Goal: Check status: Check status

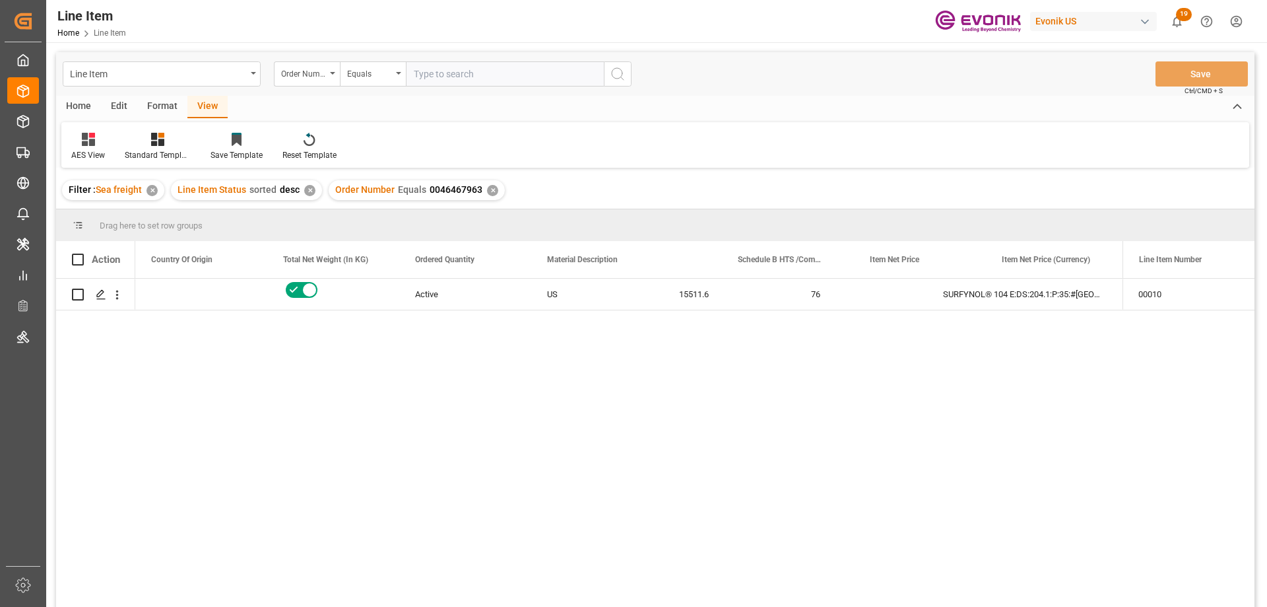
click at [480, 75] on input "text" at bounding box center [505, 73] width 198 height 25
paste input "0046467965"
type input "0046467965"
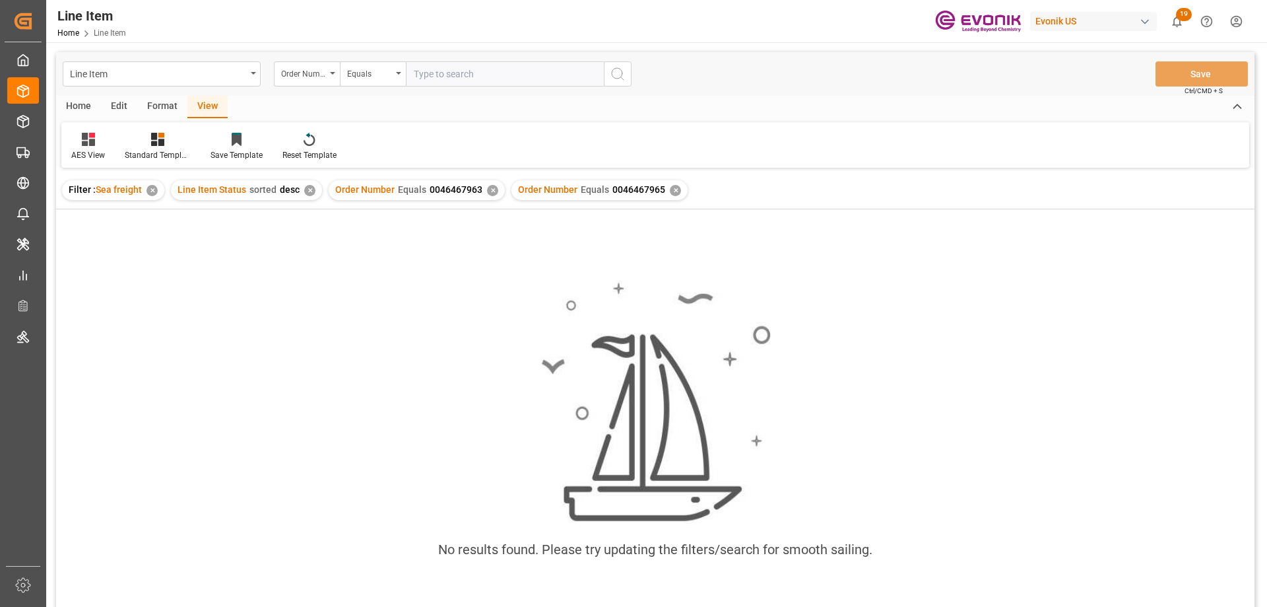
click at [490, 189] on div "✕" at bounding box center [492, 190] width 11 height 11
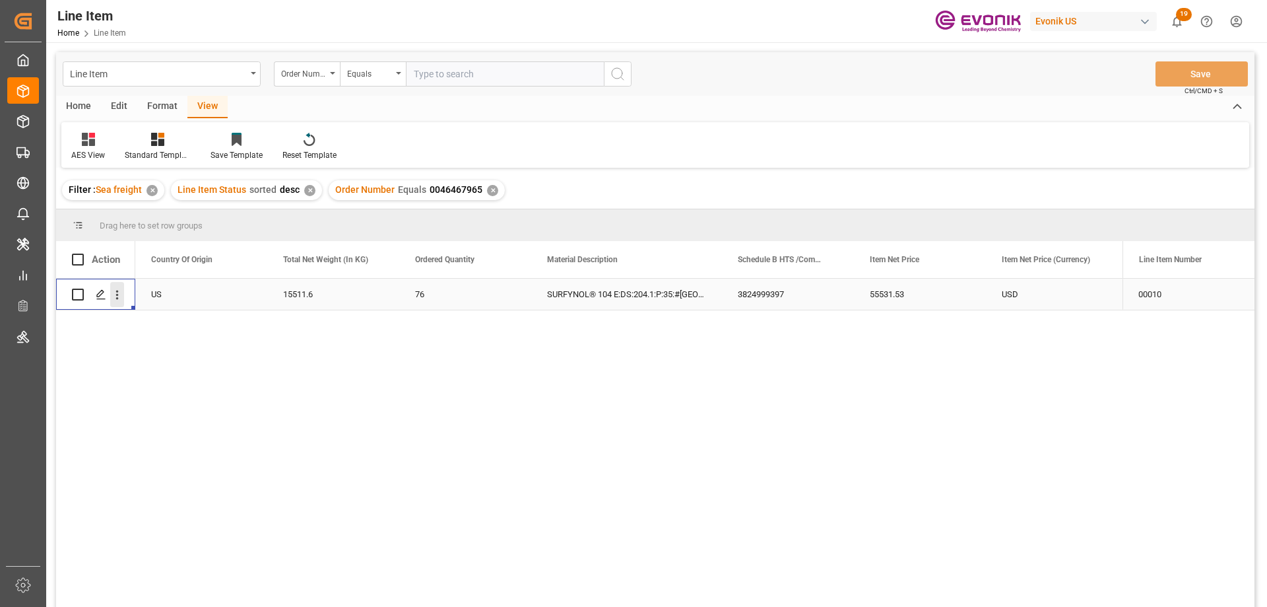
click at [117, 296] on icon "open menu" at bounding box center [117, 295] width 14 height 14
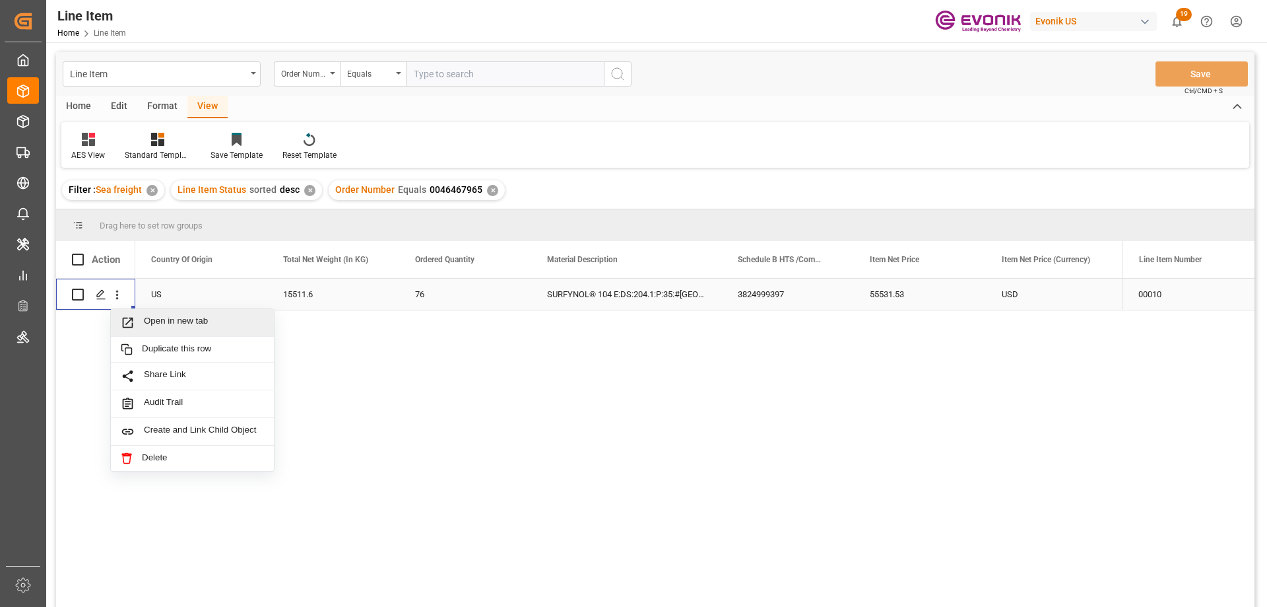
click at [167, 323] on span "Open in new tab" at bounding box center [204, 322] width 120 height 14
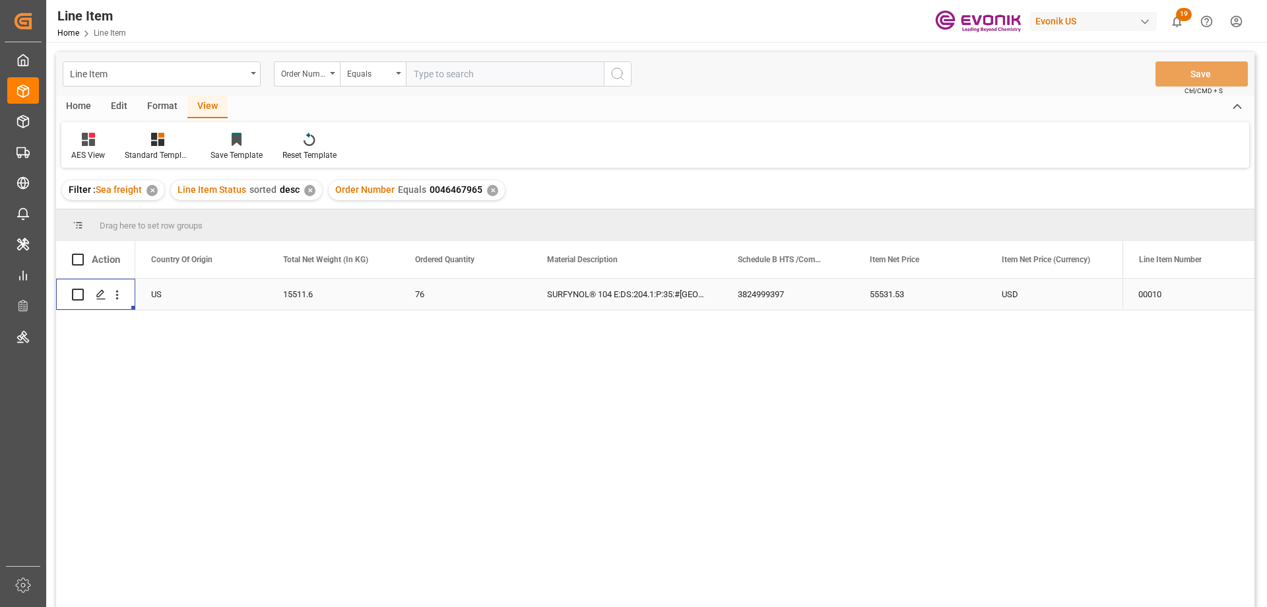
click at [209, 290] on div "US" at bounding box center [201, 294] width 132 height 31
click at [1046, 298] on div "55531.53" at bounding box center [1052, 294] width 132 height 31
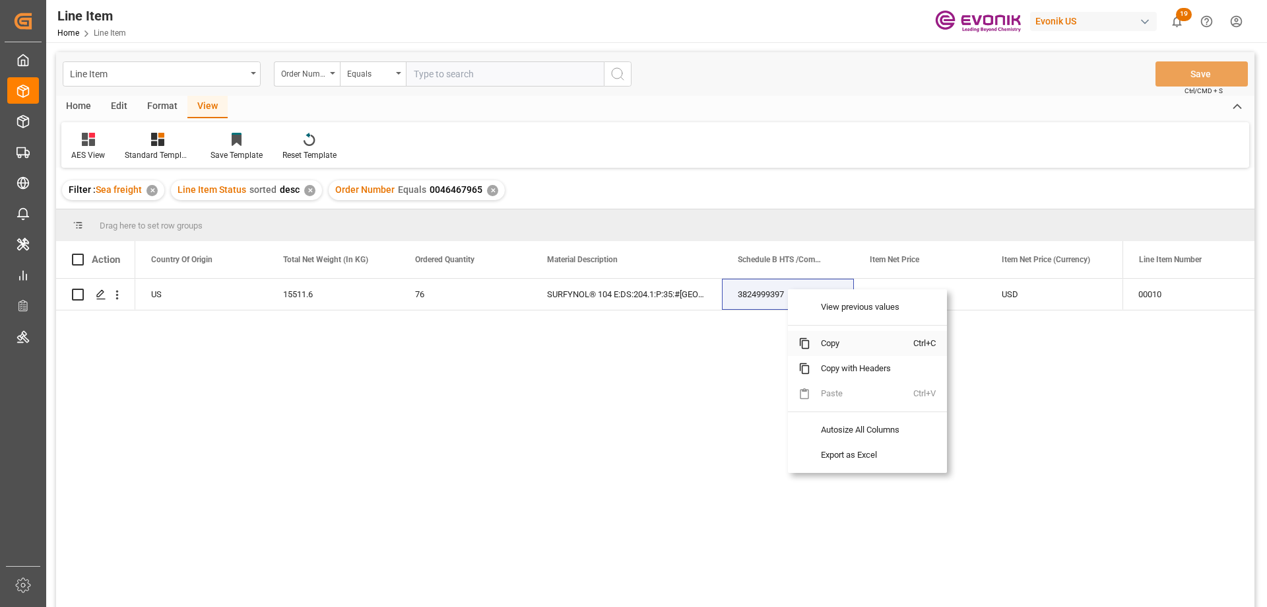
click at [827, 335] on span "Copy" at bounding box center [861, 343] width 103 height 25
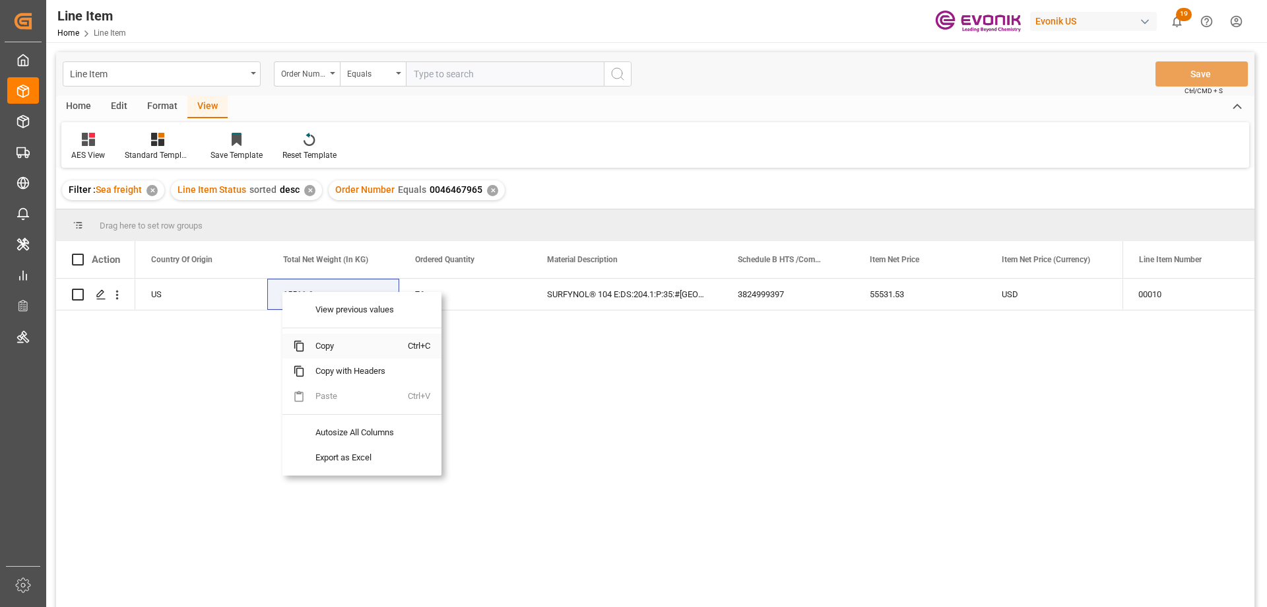
click at [343, 345] on span "Copy" at bounding box center [356, 345] width 103 height 25
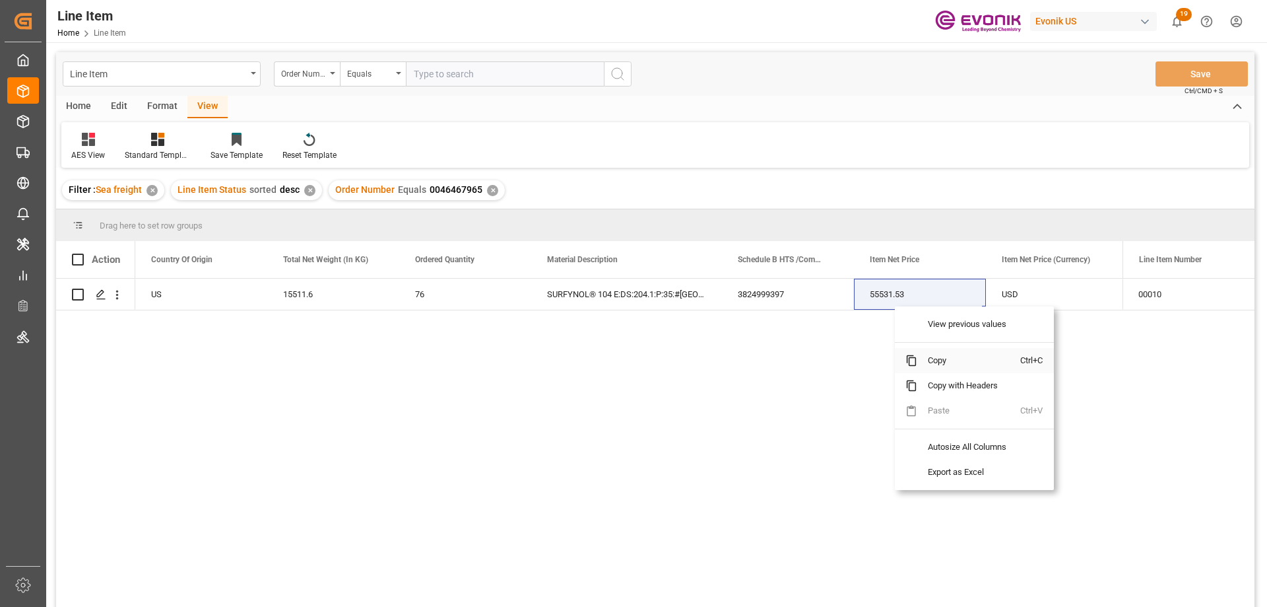
click at [952, 352] on span "Copy" at bounding box center [968, 360] width 103 height 25
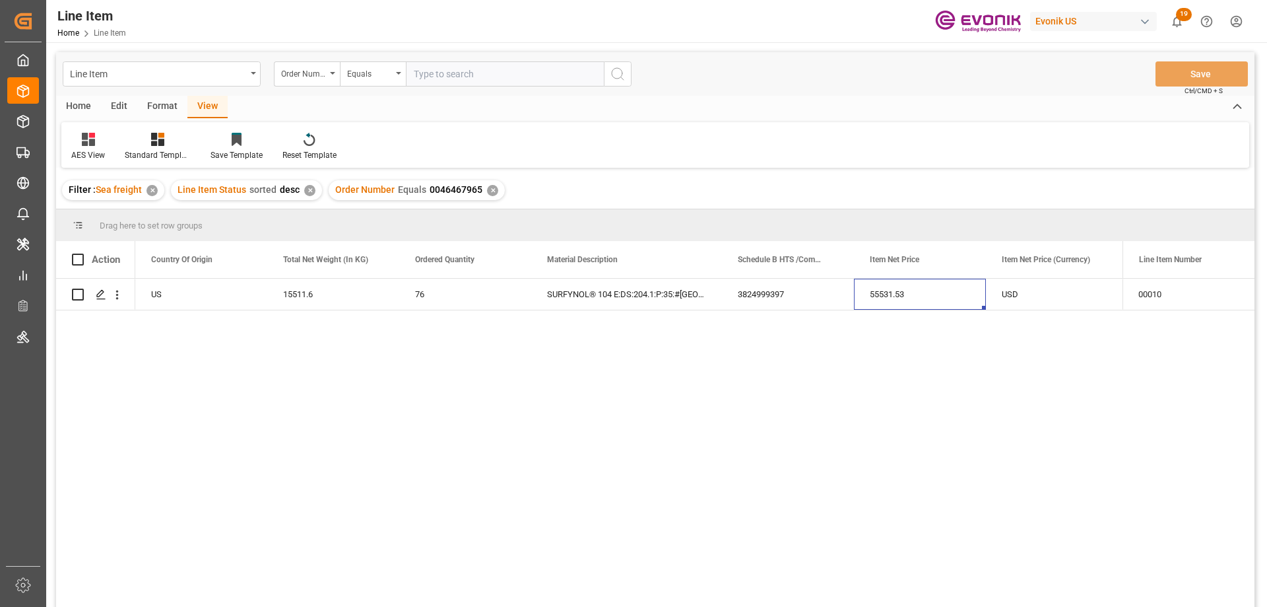
click at [485, 71] on input "text" at bounding box center [505, 73] width 198 height 25
paste input "0046467969"
type input "0046467969"
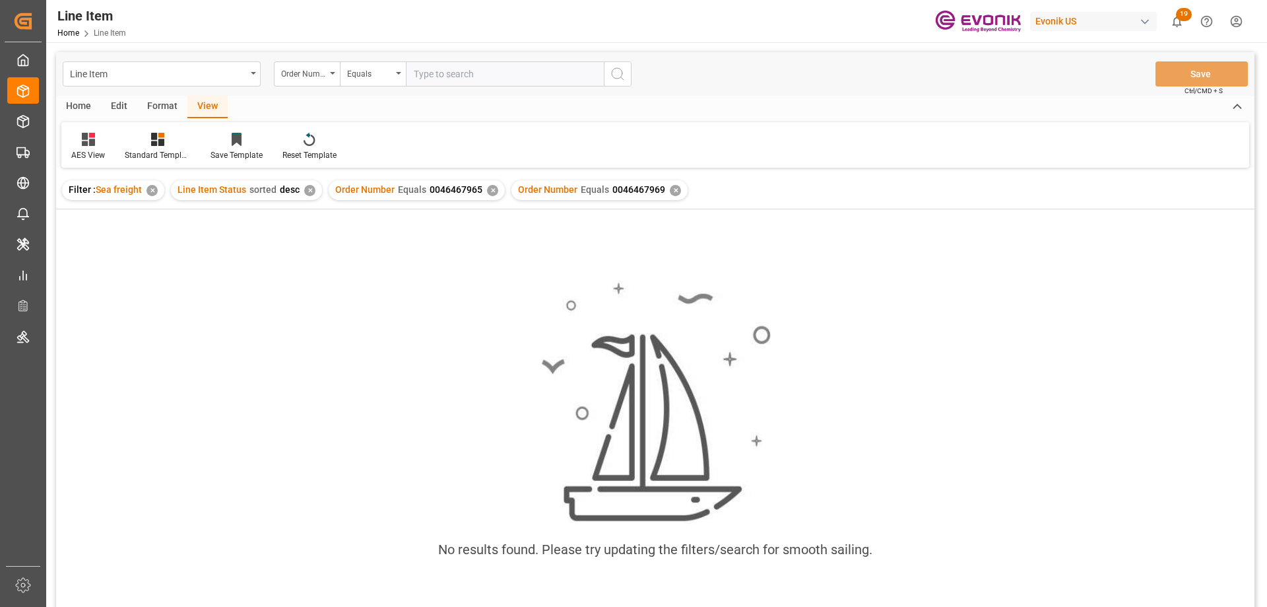
click at [490, 183] on div "Order Number Equals 0046467965 ✕" at bounding box center [417, 190] width 176 height 20
click at [488, 188] on div "✕" at bounding box center [492, 190] width 11 height 11
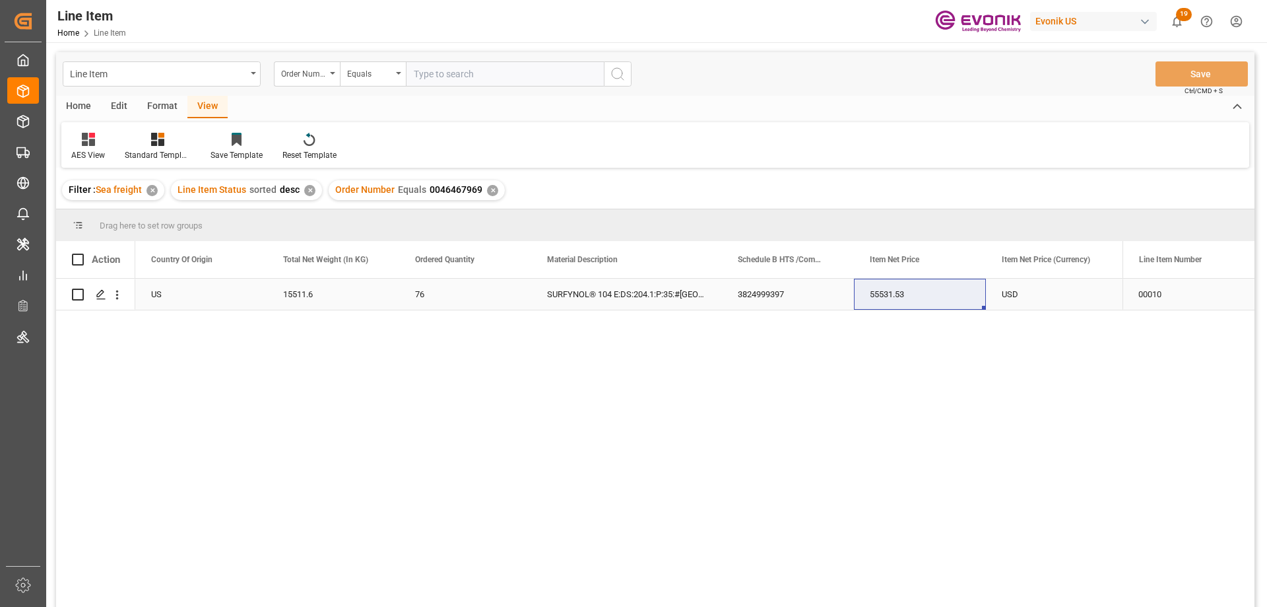
click at [199, 291] on div "US" at bounding box center [201, 294] width 132 height 31
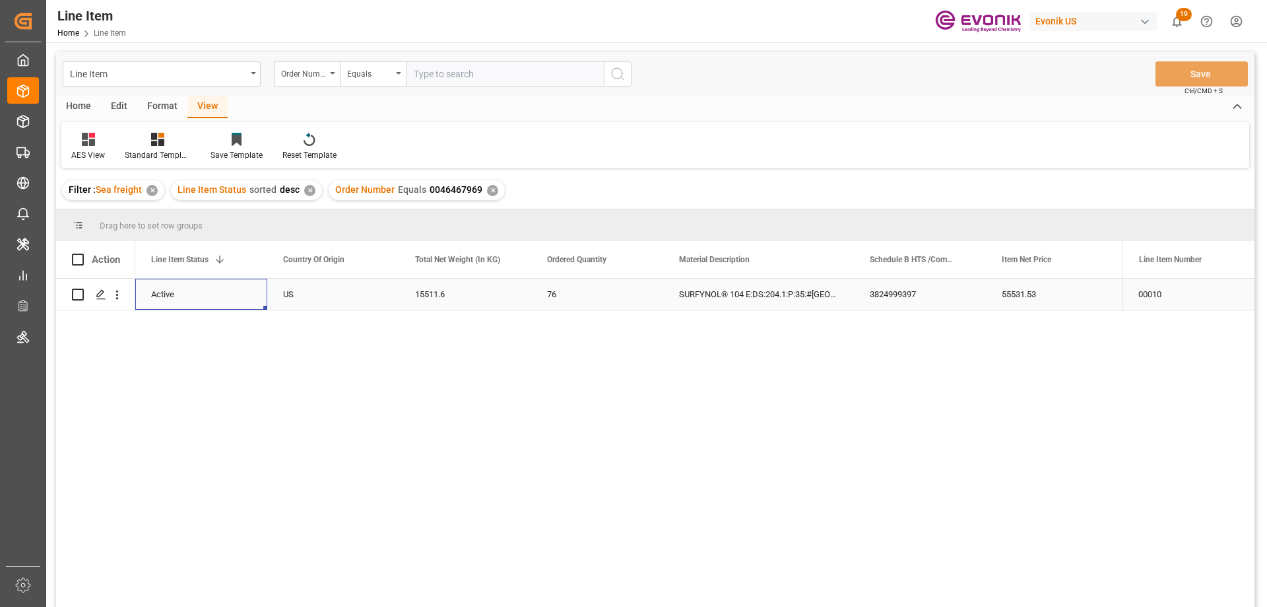
click at [1028, 285] on div "55531.53" at bounding box center [1052, 294] width 132 height 31
click at [116, 293] on icon "open menu" at bounding box center [117, 295] width 14 height 14
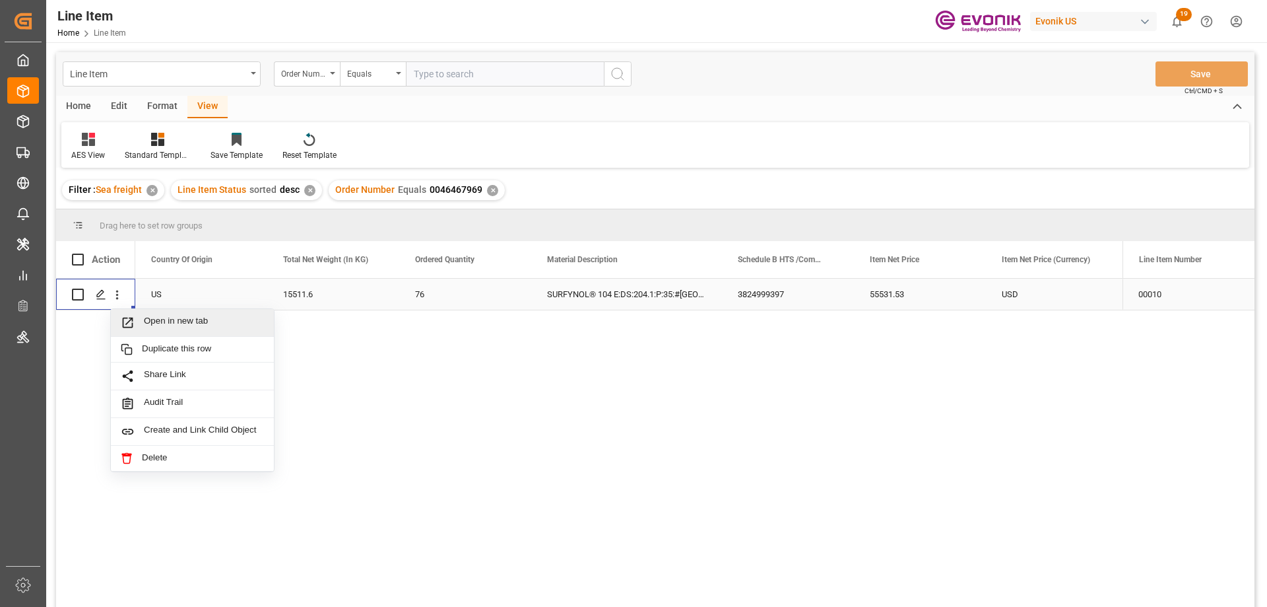
click at [150, 314] on div "Open in new tab" at bounding box center [192, 323] width 163 height 28
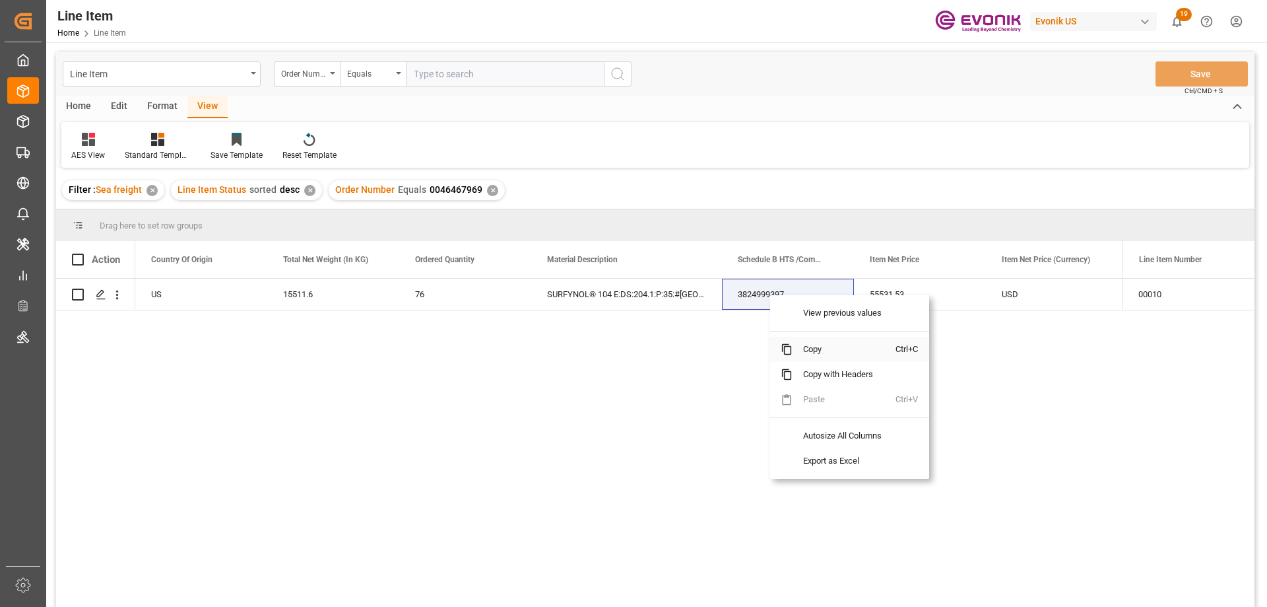
click at [803, 347] on span "Copy" at bounding box center [844, 349] width 103 height 25
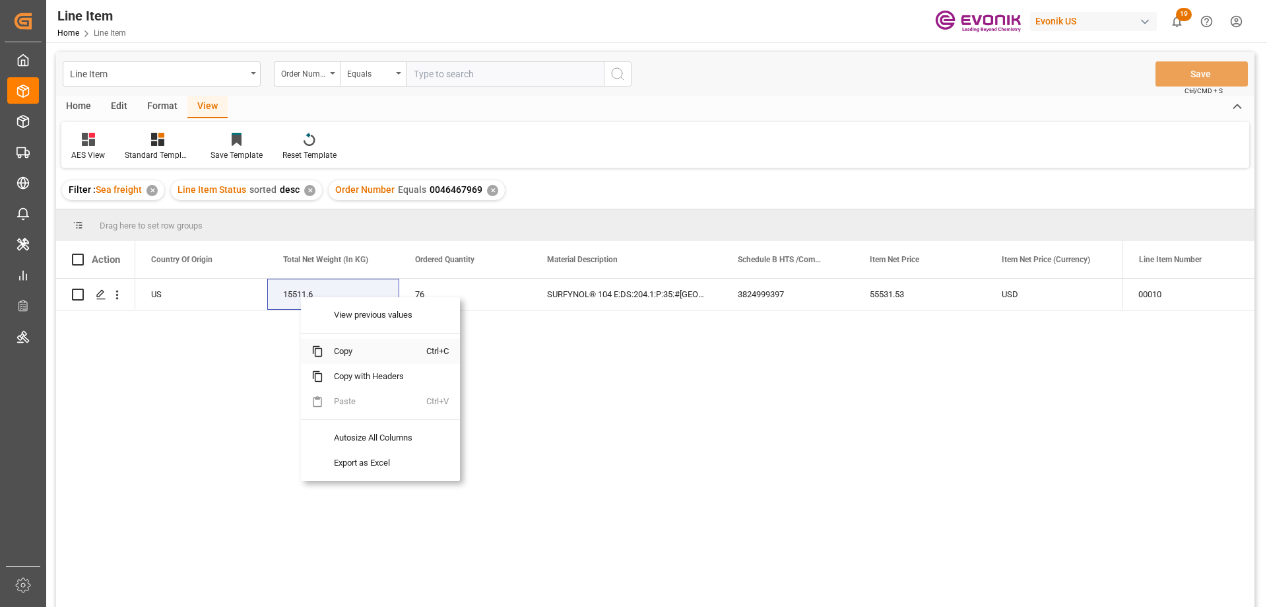
click at [340, 349] on span "Copy" at bounding box center [374, 351] width 103 height 25
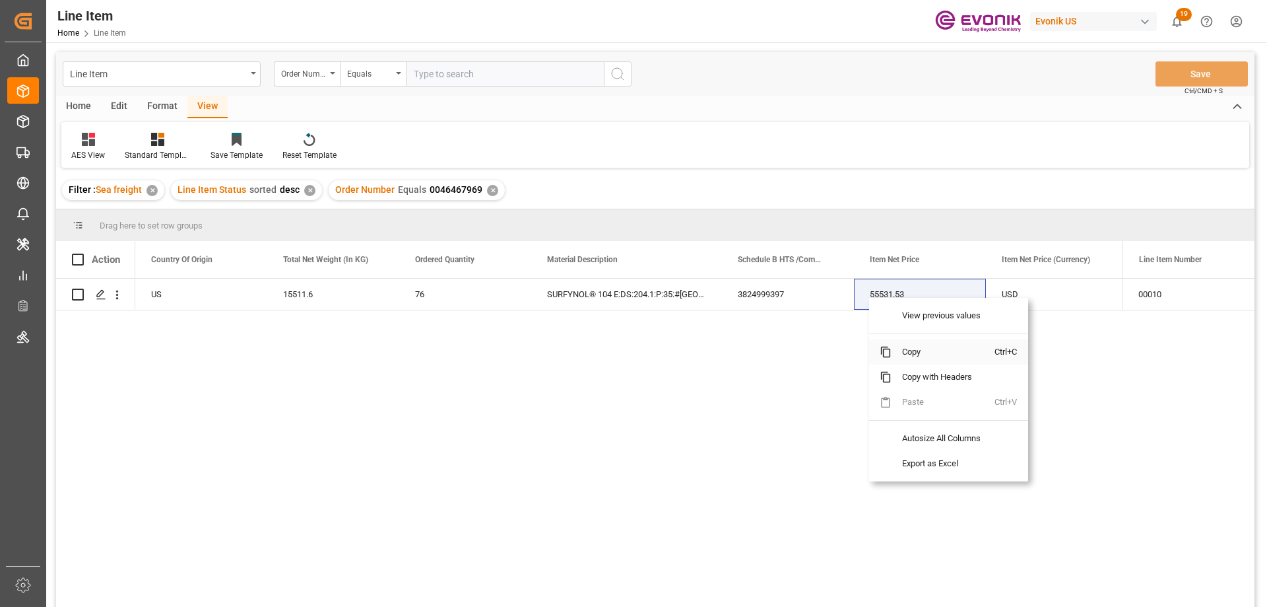
click at [917, 346] on span "Copy" at bounding box center [943, 351] width 103 height 25
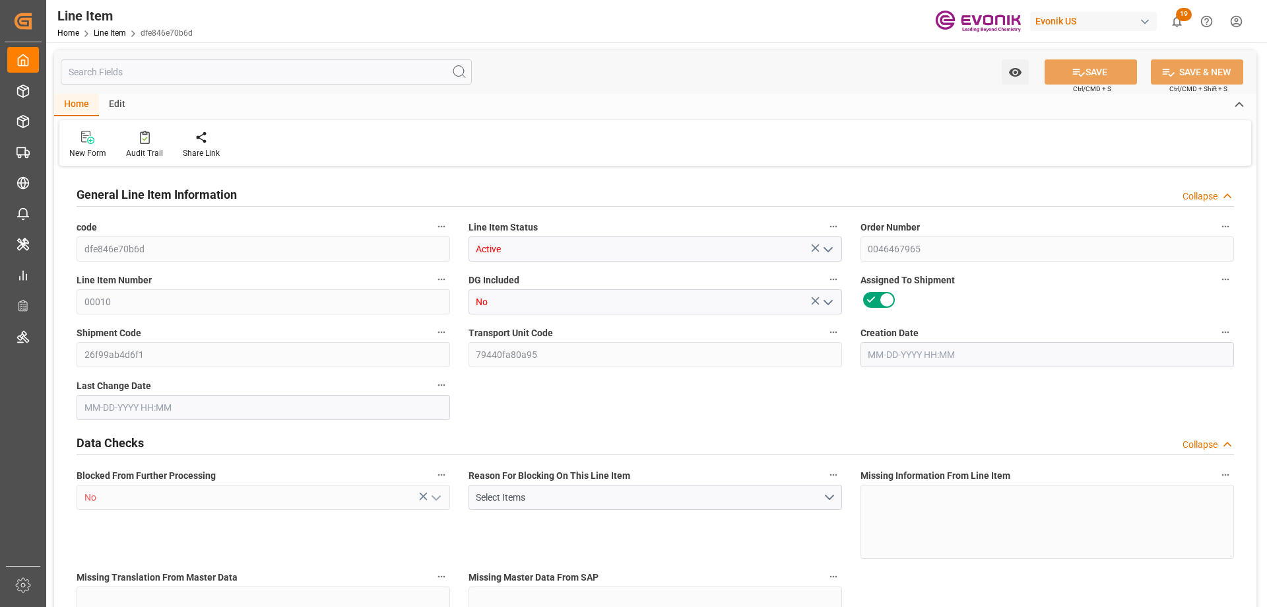
type input "19"
type input "16735.2"
type input "15511.6"
type input "21.7293"
type input "76"
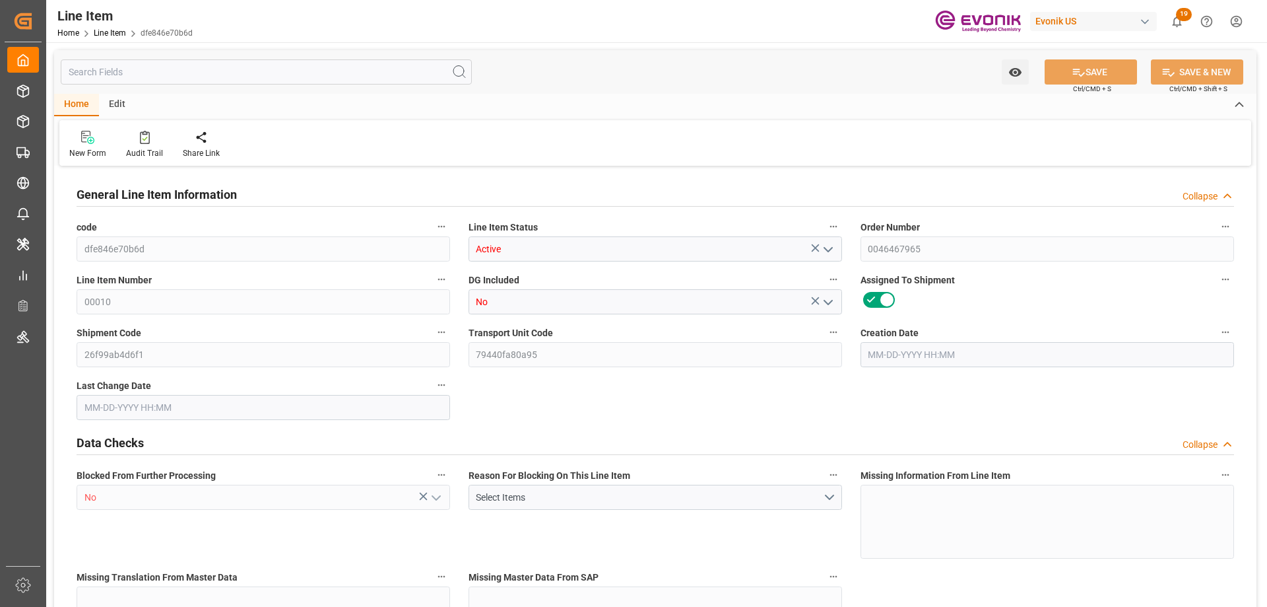
type input "55531.53"
type input "76"
type input "16735.2"
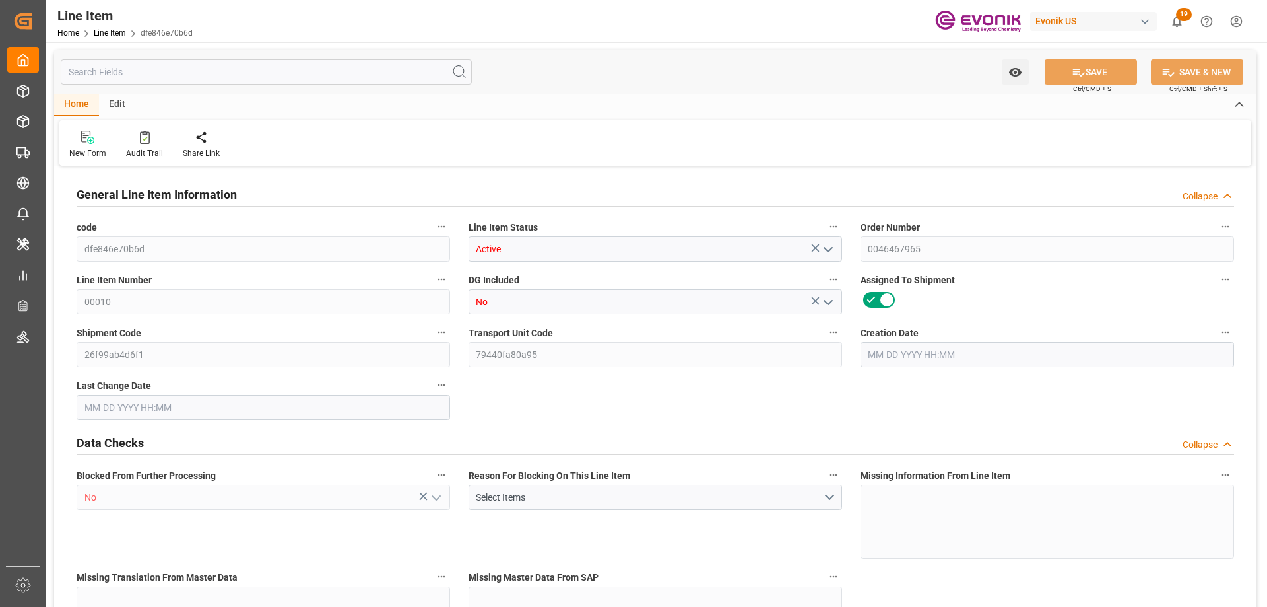
type input "17115.2"
type input "15511.6"
type input "21.7293"
type input "21729.312"
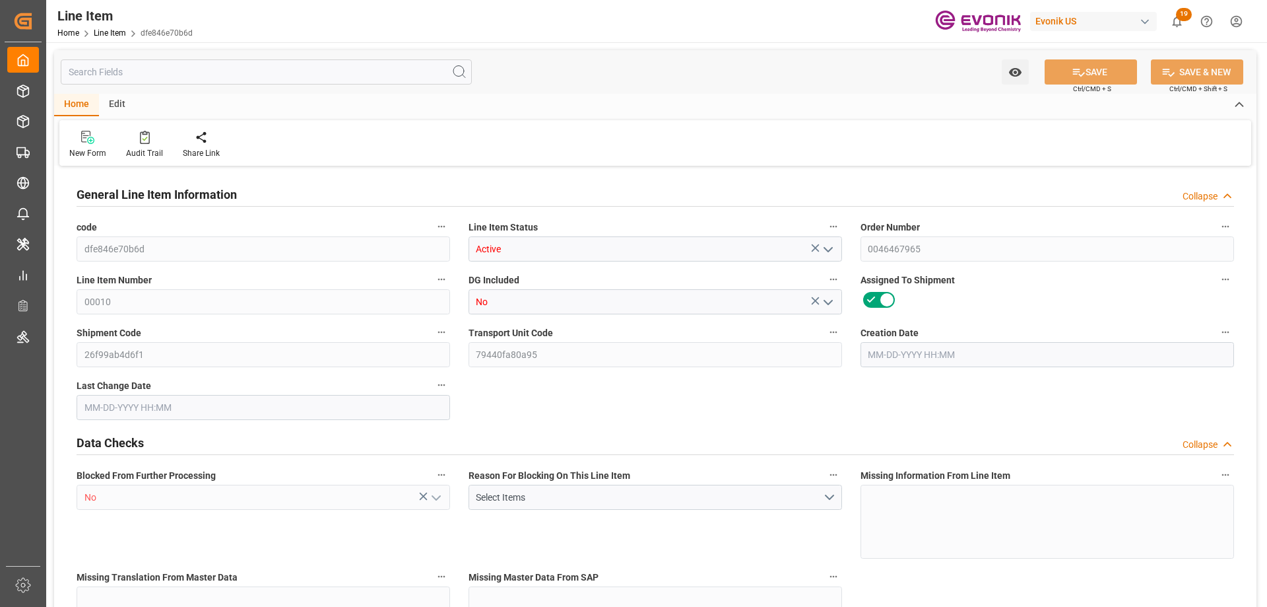
type input "76"
type input "16735.2"
type input "15511.6"
type input "21.7293"
type input "09-02-2025 14:19"
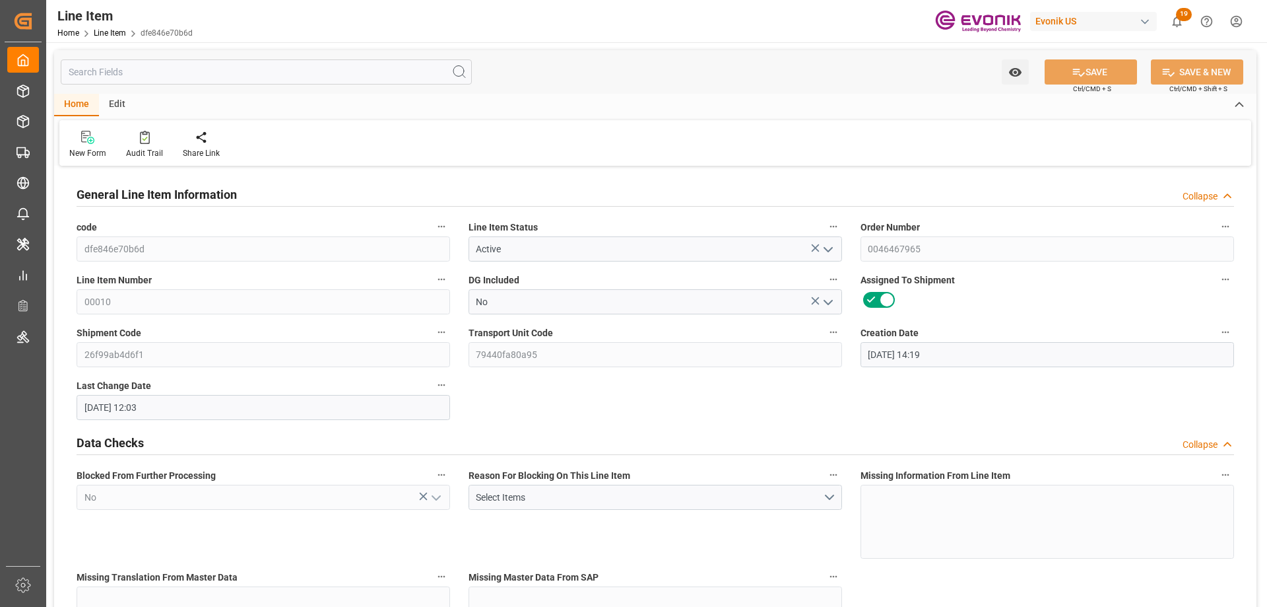
type input "09-04-2025 12:03"
type input "11-07-2025"
type input "09-12-2025"
type input "09-04-2025"
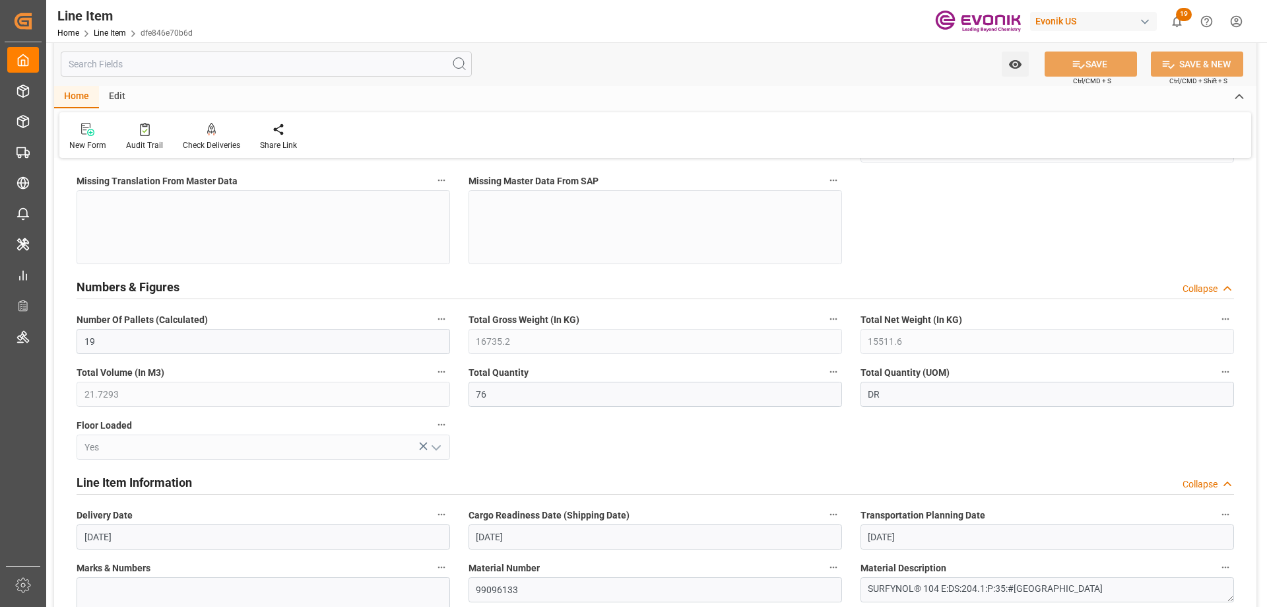
scroll to position [726, 0]
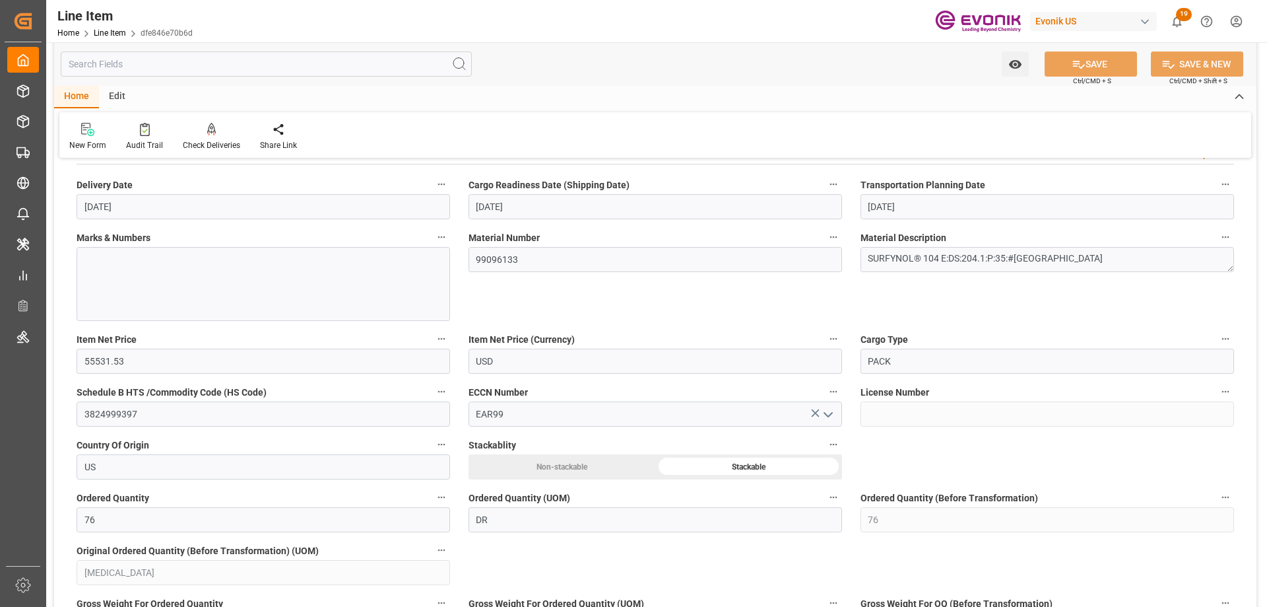
click at [143, 59] on input "text" at bounding box center [266, 63] width 411 height 25
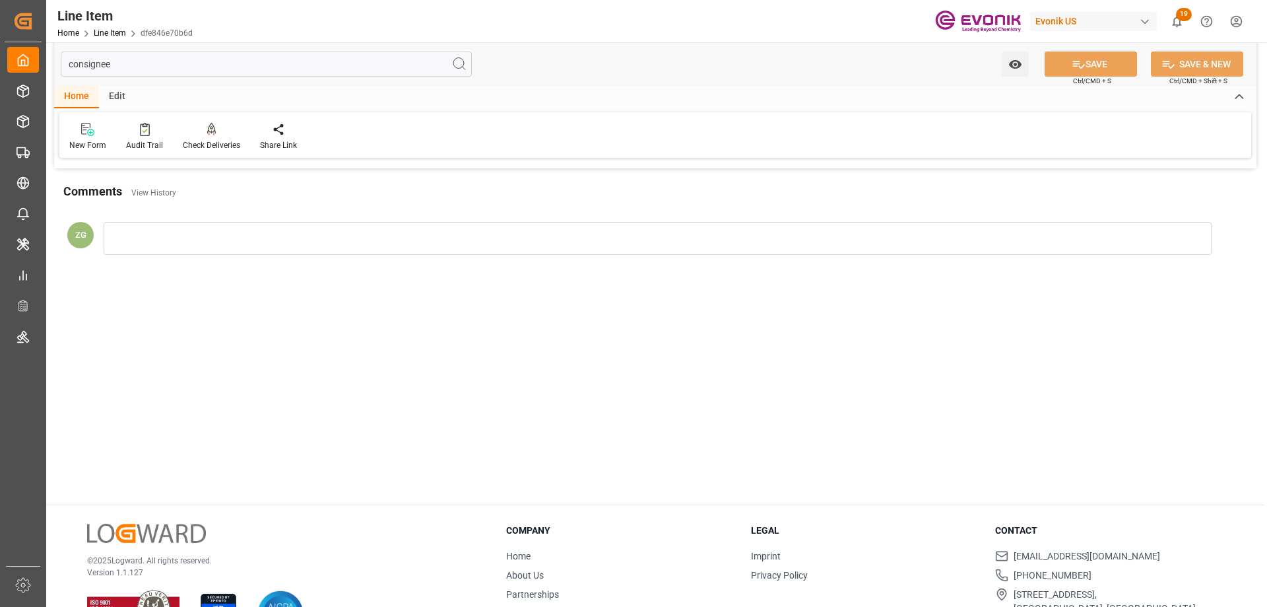
scroll to position [0, 0]
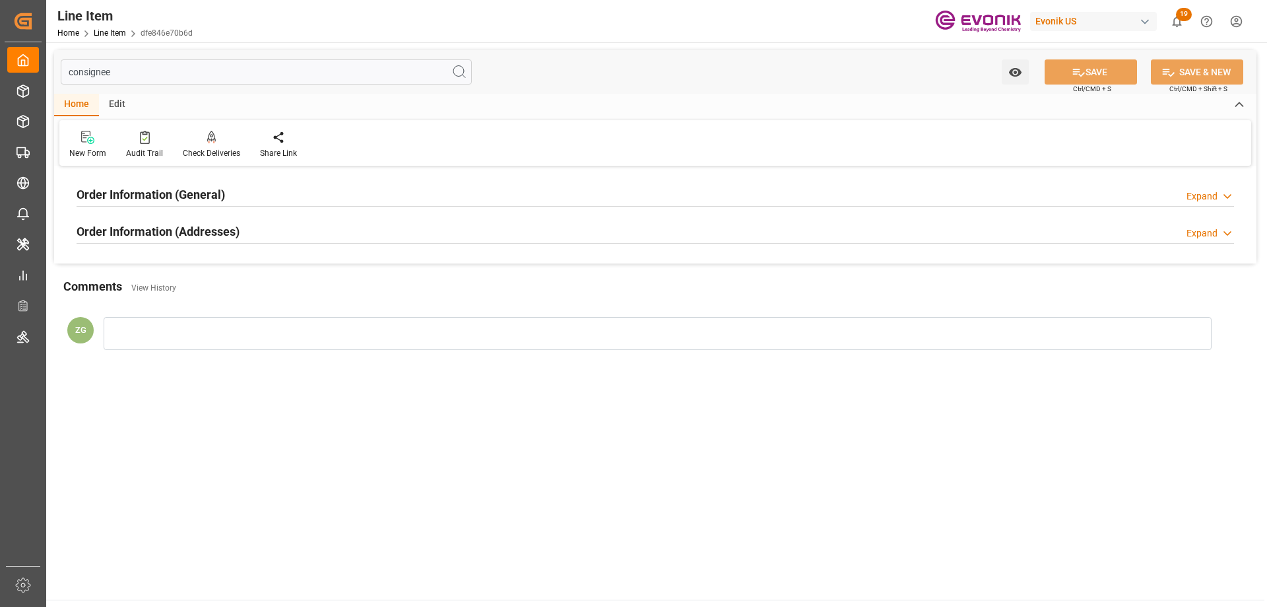
type input "consignee"
click at [223, 242] on div "Order Information (Addresses)" at bounding box center [158, 230] width 163 height 25
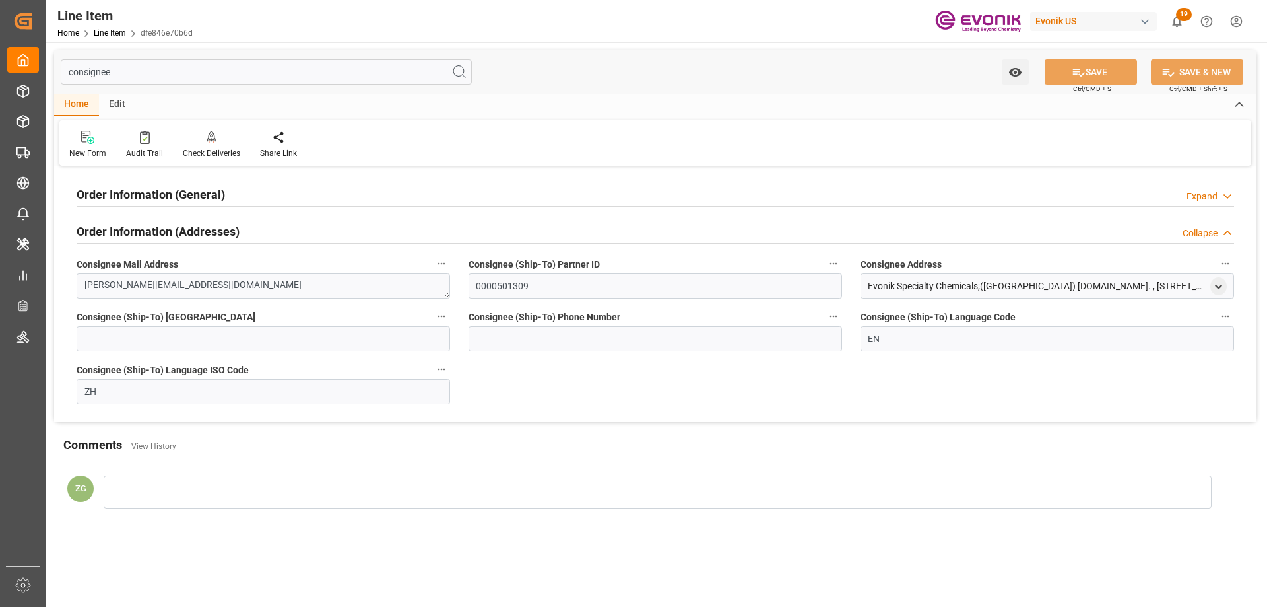
click at [206, 192] on h2 "Order Information (General)" at bounding box center [151, 194] width 149 height 18
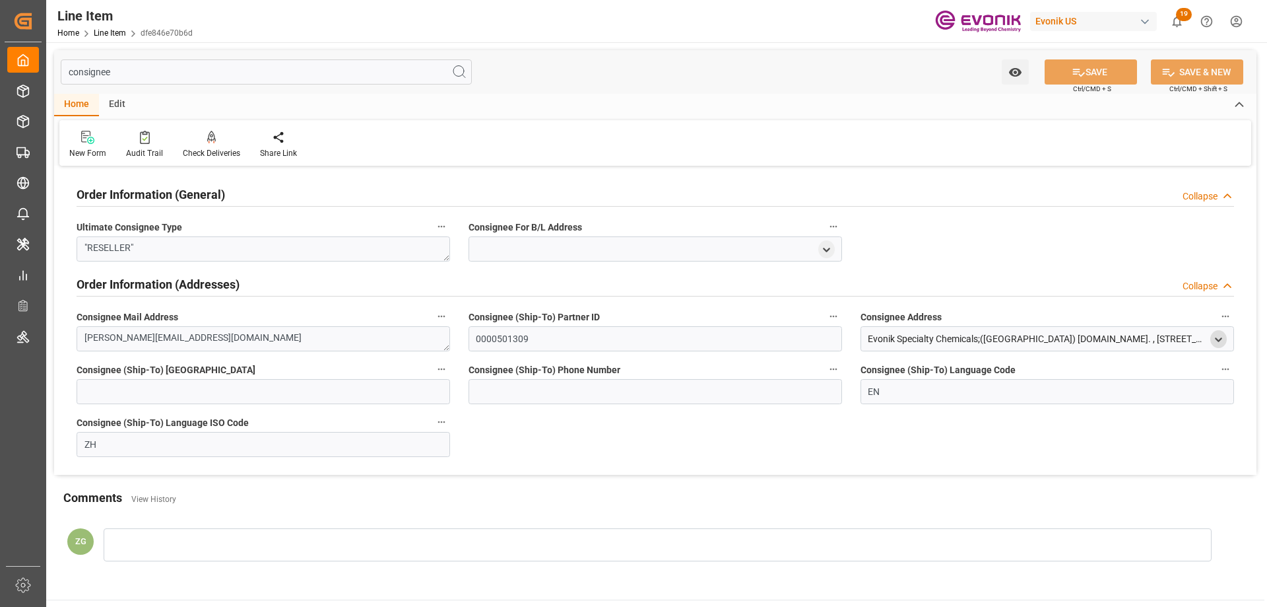
click at [1223, 337] on icon "open menu" at bounding box center [1218, 339] width 11 height 11
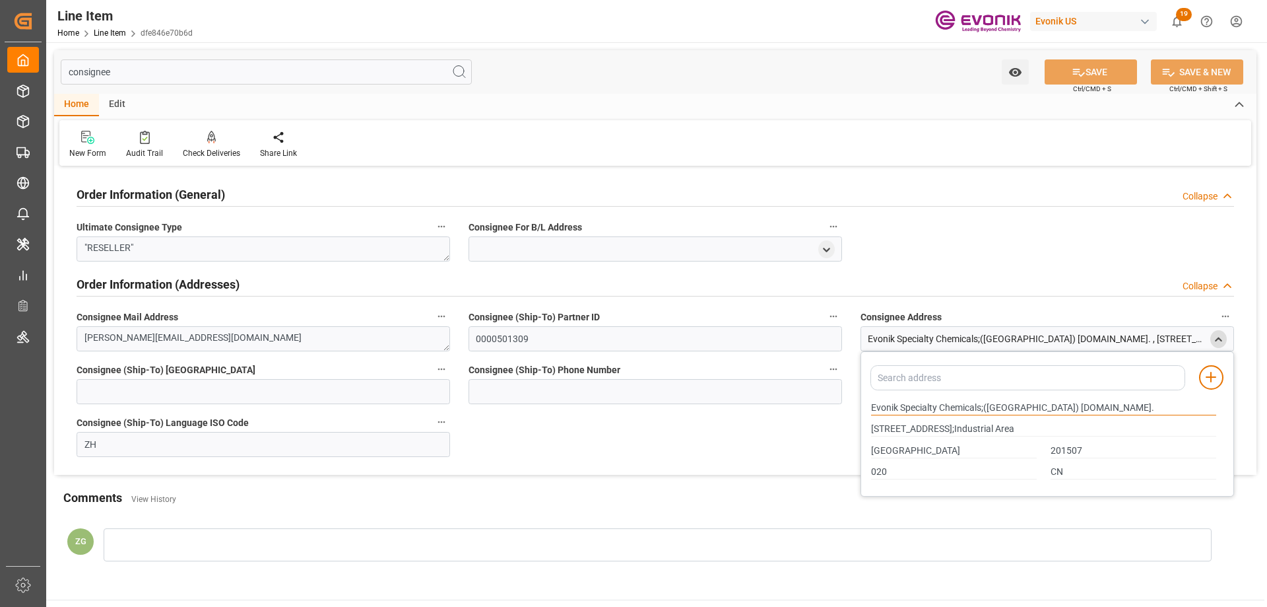
drag, startPoint x: 872, startPoint y: 407, endPoint x: 981, endPoint y: 408, distance: 109.6
click at [981, 408] on input "Evonik Specialty Chemicals;(Shanghai) Co.Ltd." at bounding box center [1043, 408] width 345 height 15
click at [886, 461] on div "020" at bounding box center [955, 472] width 180 height 22
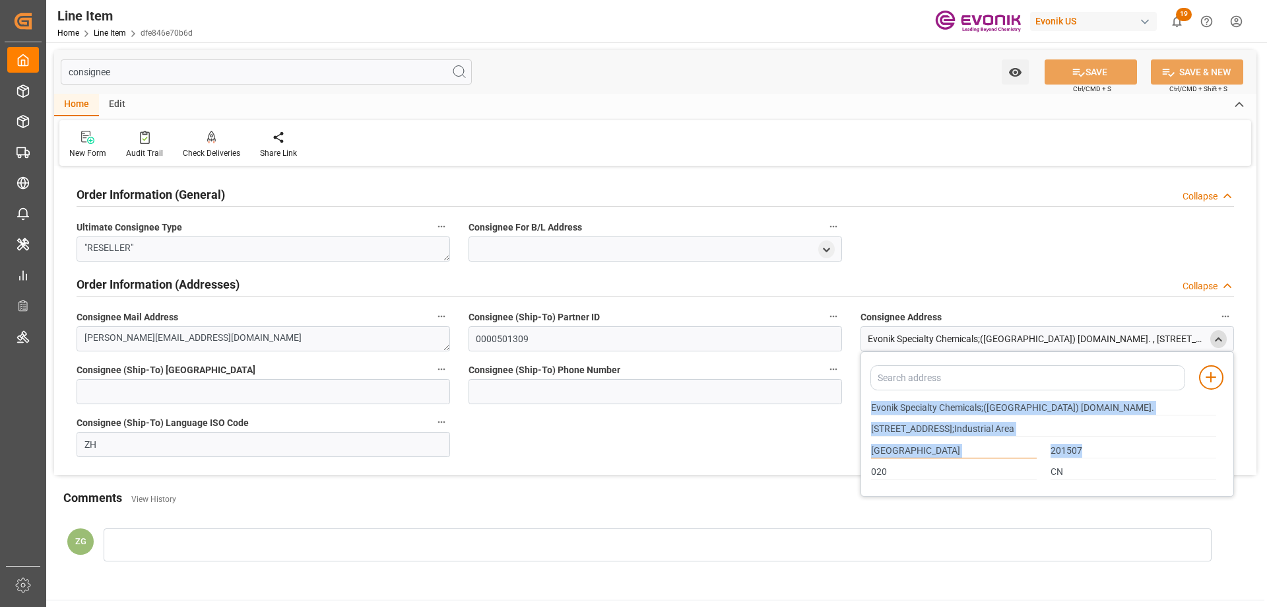
click at [885, 453] on input "Shanghai" at bounding box center [954, 451] width 166 height 15
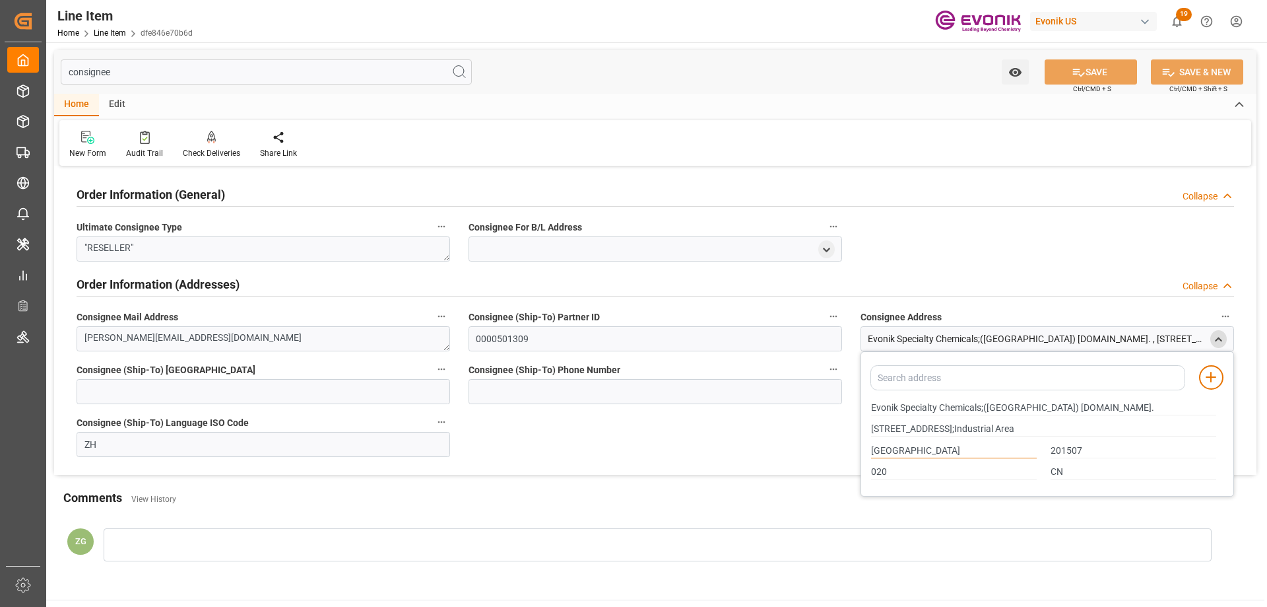
click at [885, 453] on input "Shanghai" at bounding box center [954, 451] width 166 height 15
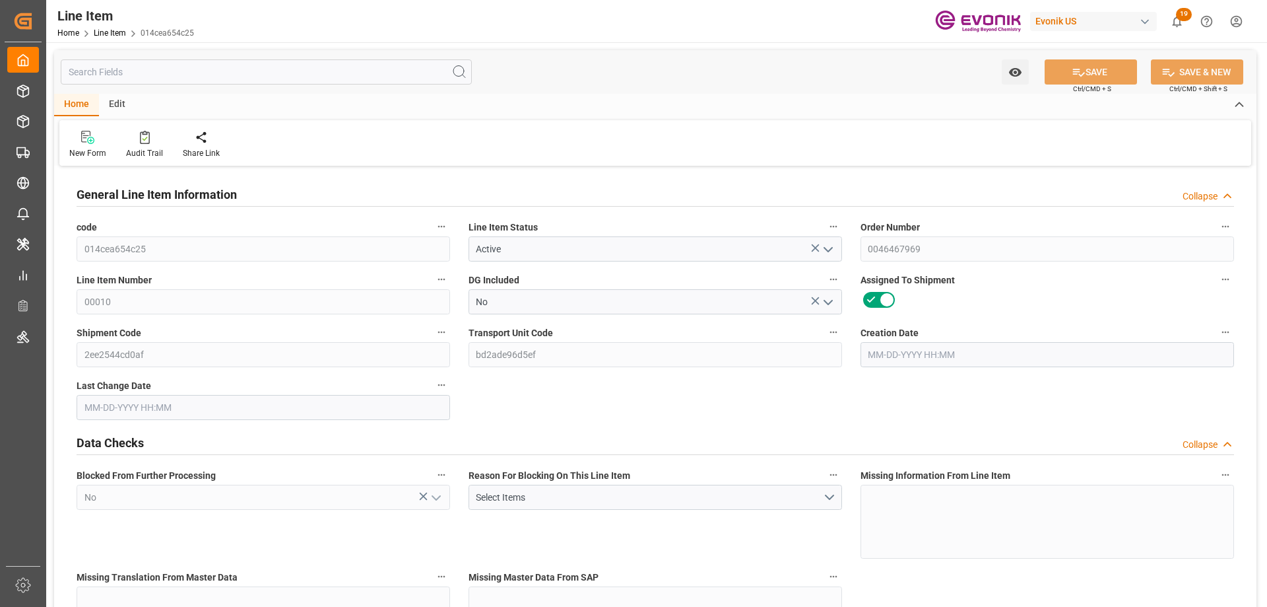
type input "19"
type input "16735.2"
type input "15511.6"
type input "21.7293"
type input "76"
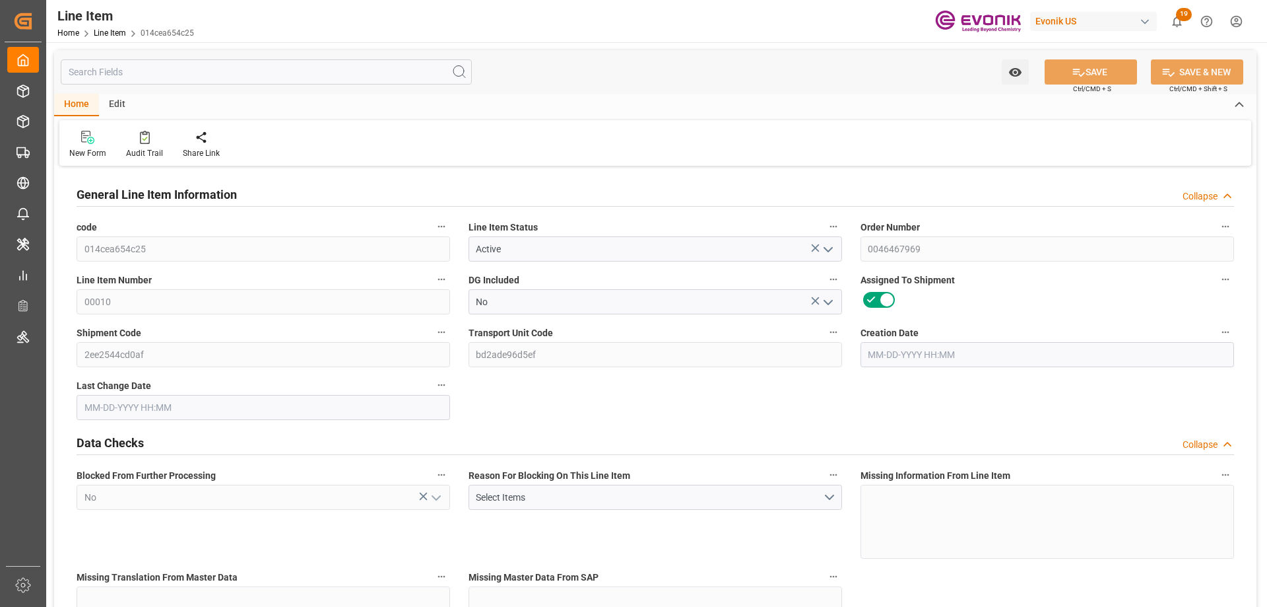
type input "55531.53"
type input "76"
type input "16735.2"
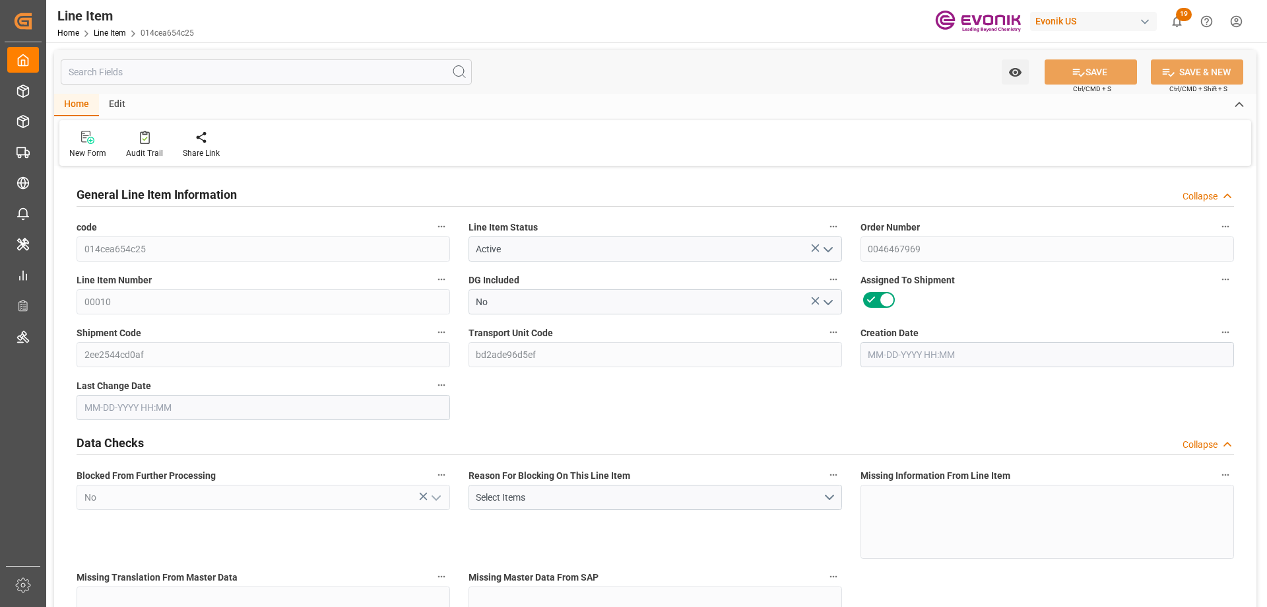
type input "17115.2"
type input "15511.6"
type input "21.7293"
type input "21729.312"
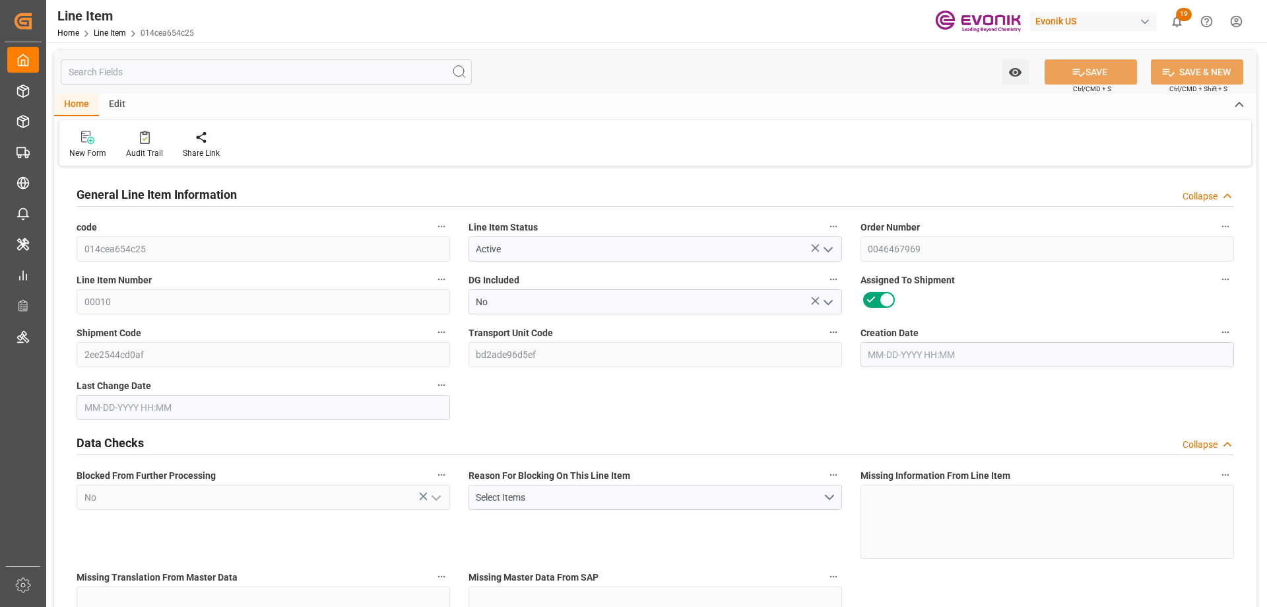
type input "76"
type input "16735.2"
type input "15511.6"
type input "21.7293"
type input "09-02-2025 14:26"
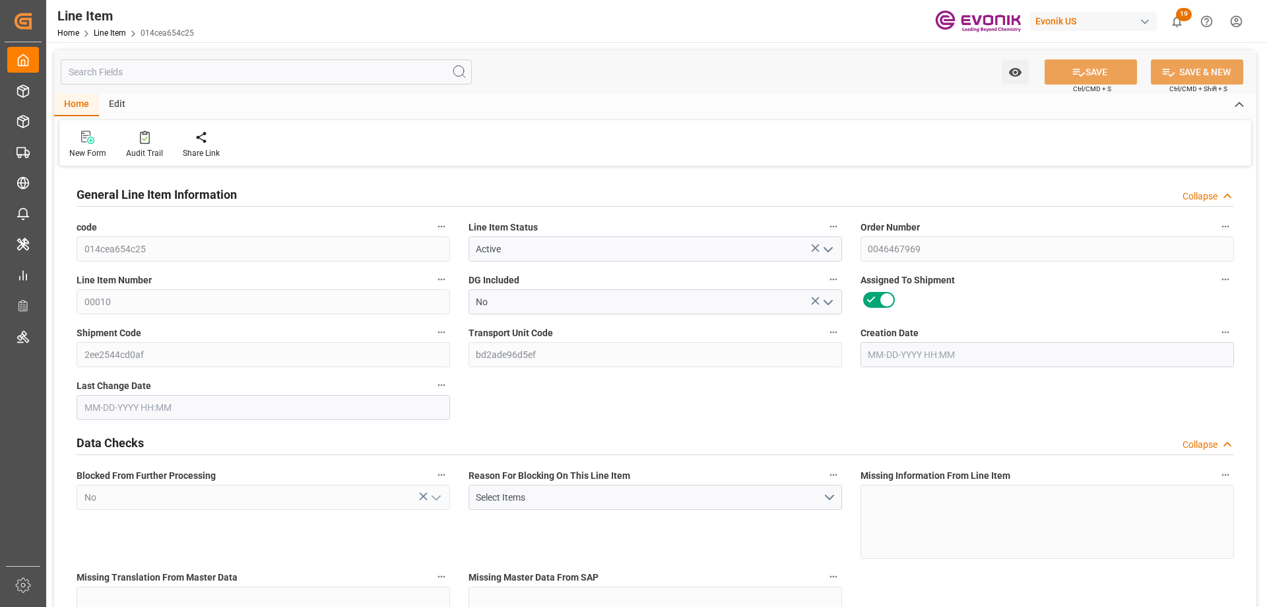
type input "09-04-2025 12:01"
type input "11-08-2025"
type input "09-12-2025"
type input "09-04-2025"
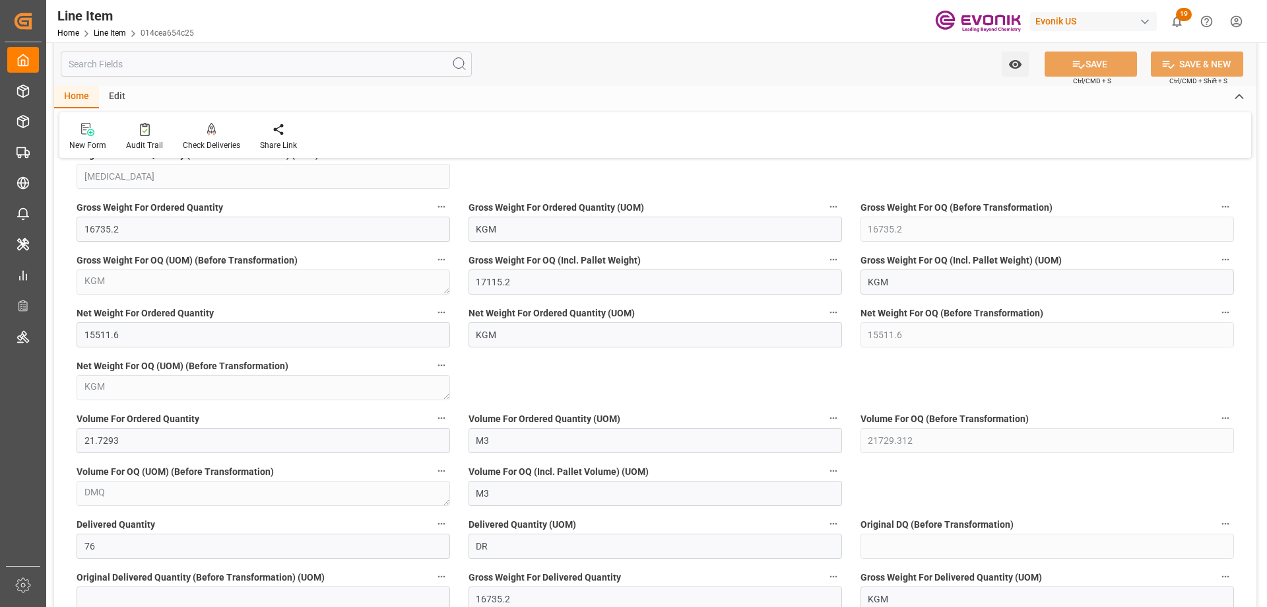
scroll to position [1320, 0]
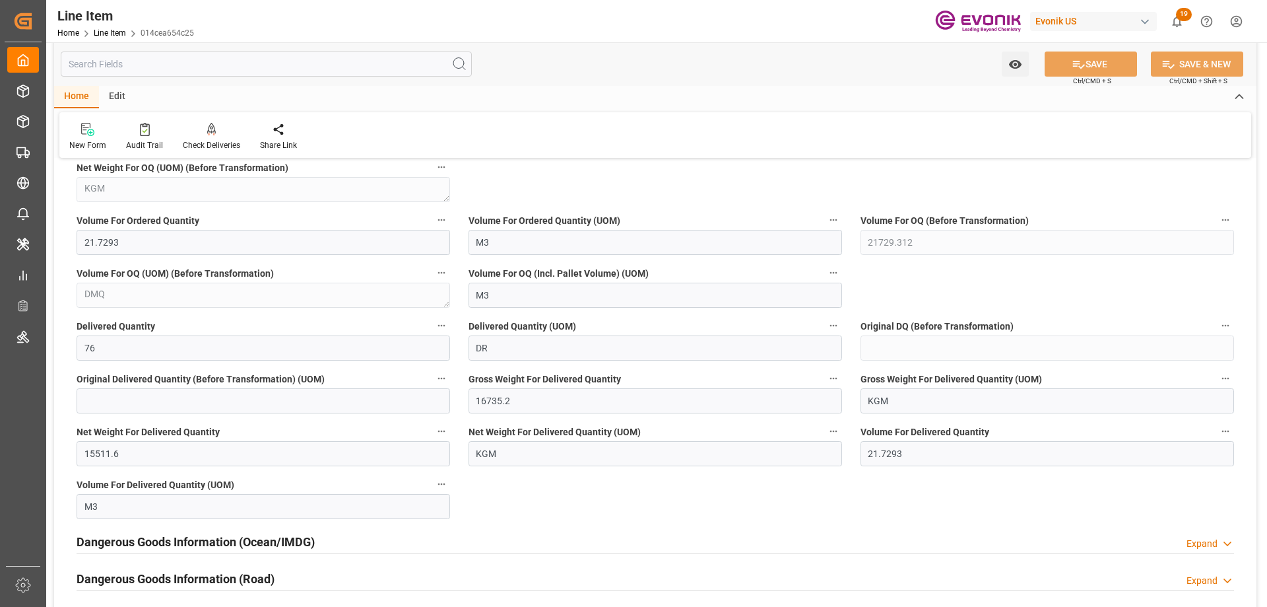
click at [238, 71] on input "text" at bounding box center [266, 63] width 411 height 25
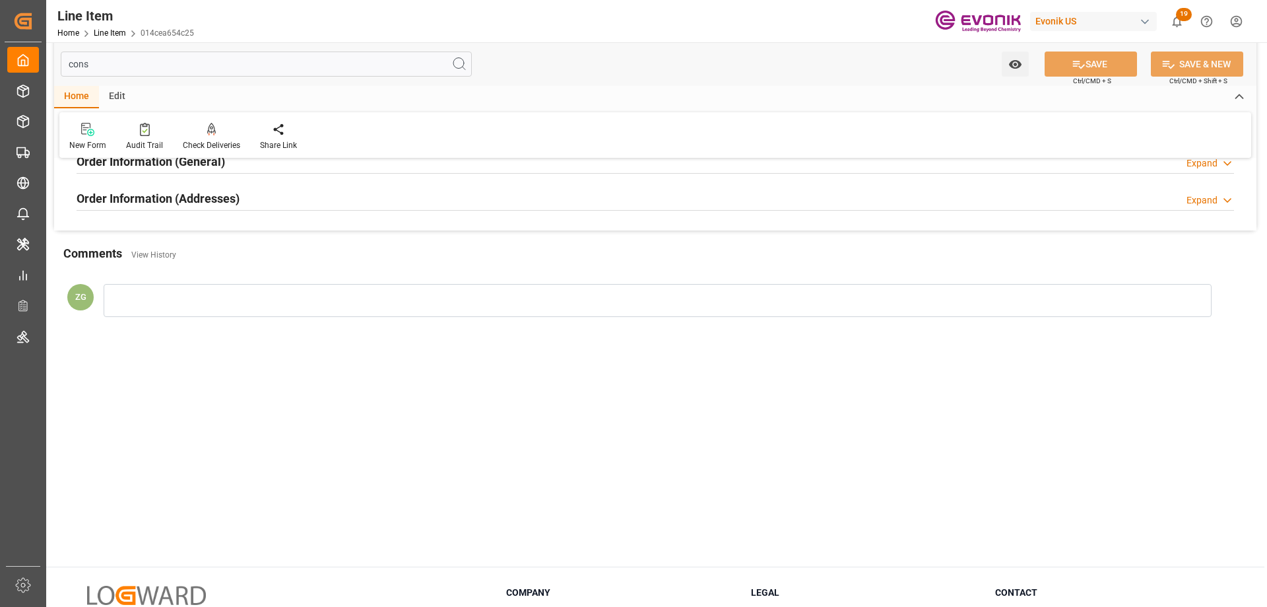
scroll to position [0, 0]
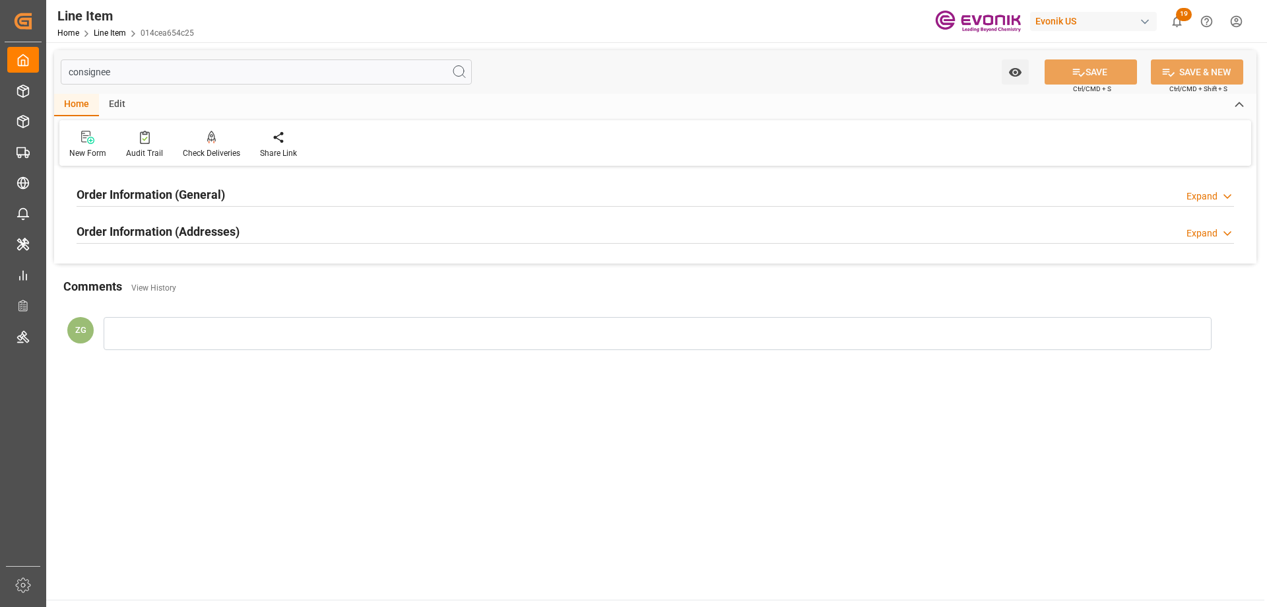
type input "consignee"
click at [149, 235] on h2 "Order Information (Addresses)" at bounding box center [158, 231] width 163 height 18
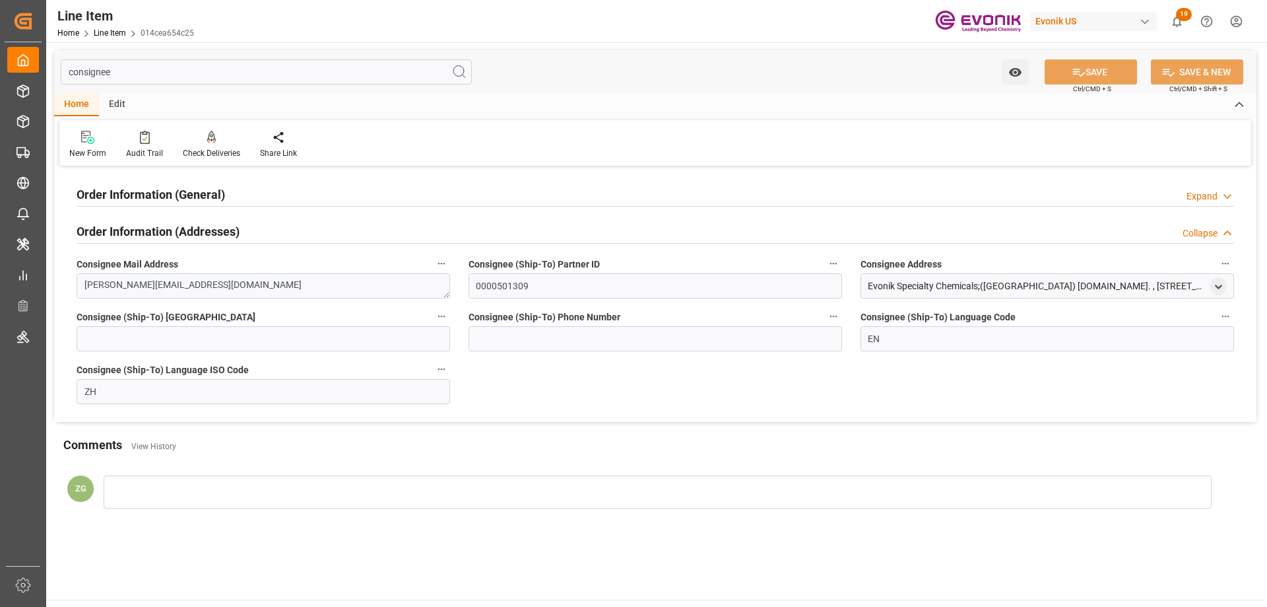
click at [149, 197] on h2 "Order Information (General)" at bounding box center [151, 194] width 149 height 18
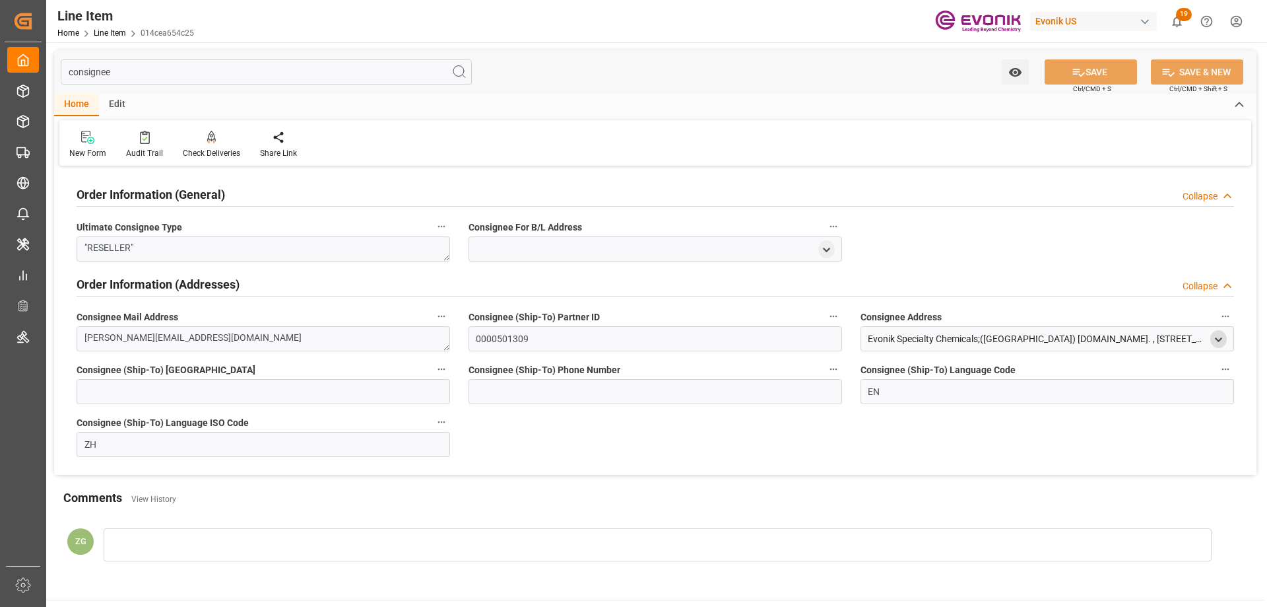
click at [1218, 335] on icon "open menu" at bounding box center [1218, 339] width 11 height 11
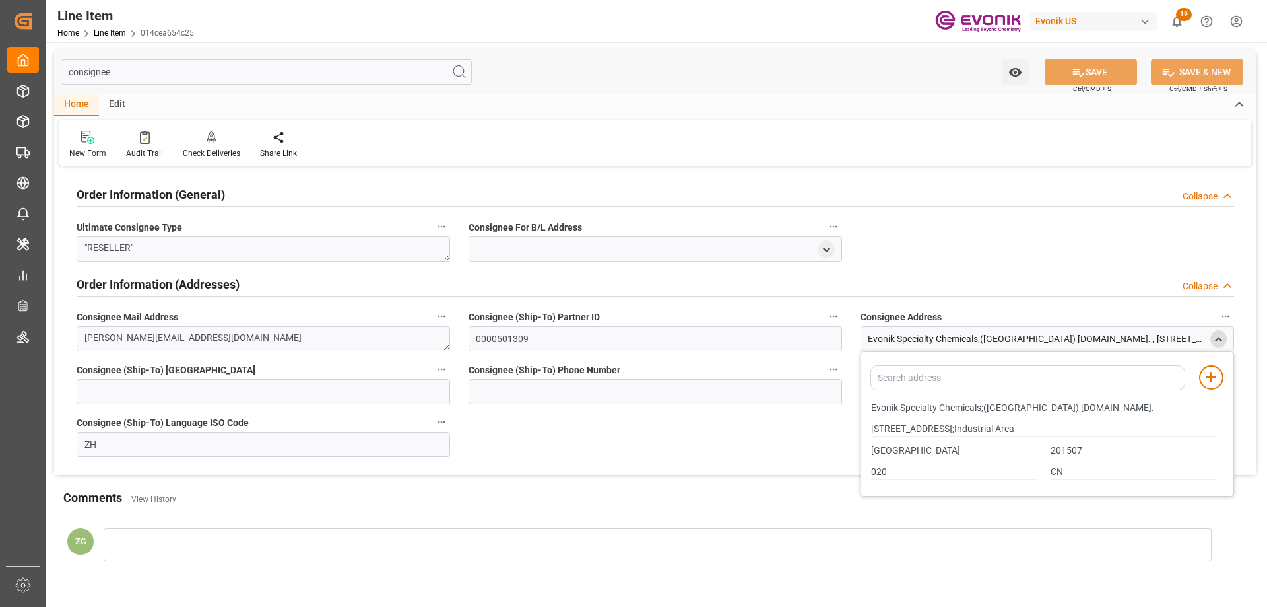
drag, startPoint x: 871, startPoint y: 407, endPoint x: 882, endPoint y: 399, distance: 14.3
click at [935, 406] on div "Evonik Specialty Chemicals;(Shanghai) Co.Ltd." at bounding box center [1044, 408] width 359 height 22
drag, startPoint x: 872, startPoint y: 405, endPoint x: 983, endPoint y: 407, distance: 111.6
click at [983, 407] on input "Evonik Specialty Chemicals;(Shanghai) Co.Ltd." at bounding box center [1043, 408] width 345 height 15
click at [902, 449] on input "Shanghai" at bounding box center [954, 451] width 166 height 15
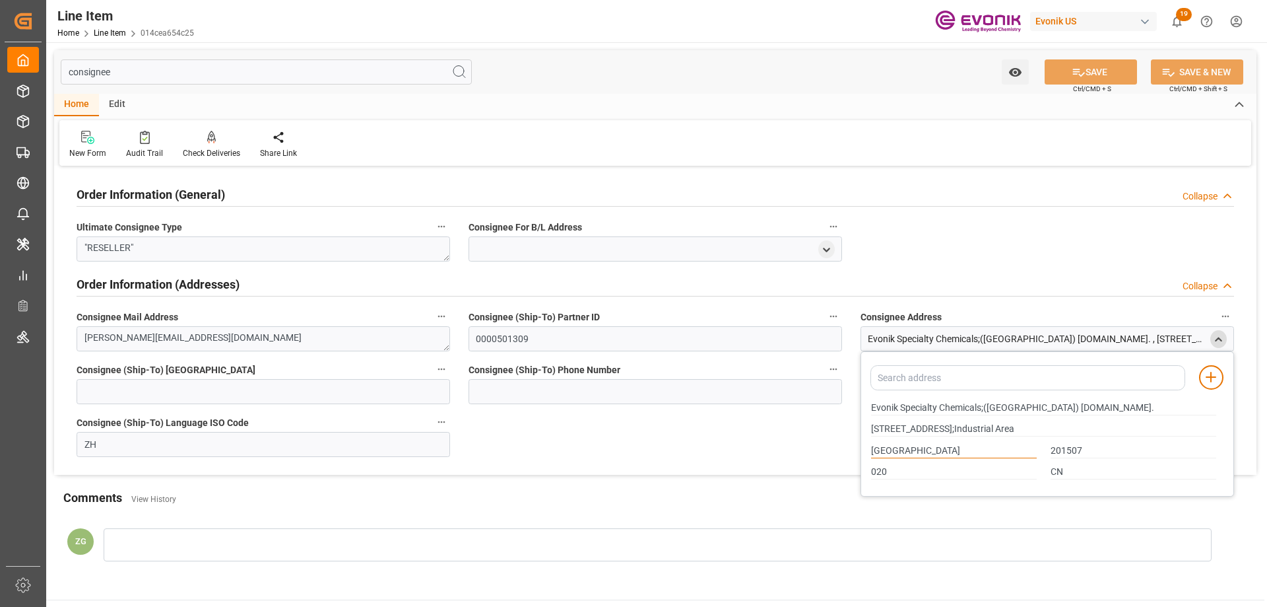
click at [902, 449] on input "Shanghai" at bounding box center [954, 451] width 166 height 15
